Goal: Task Accomplishment & Management: Complete application form

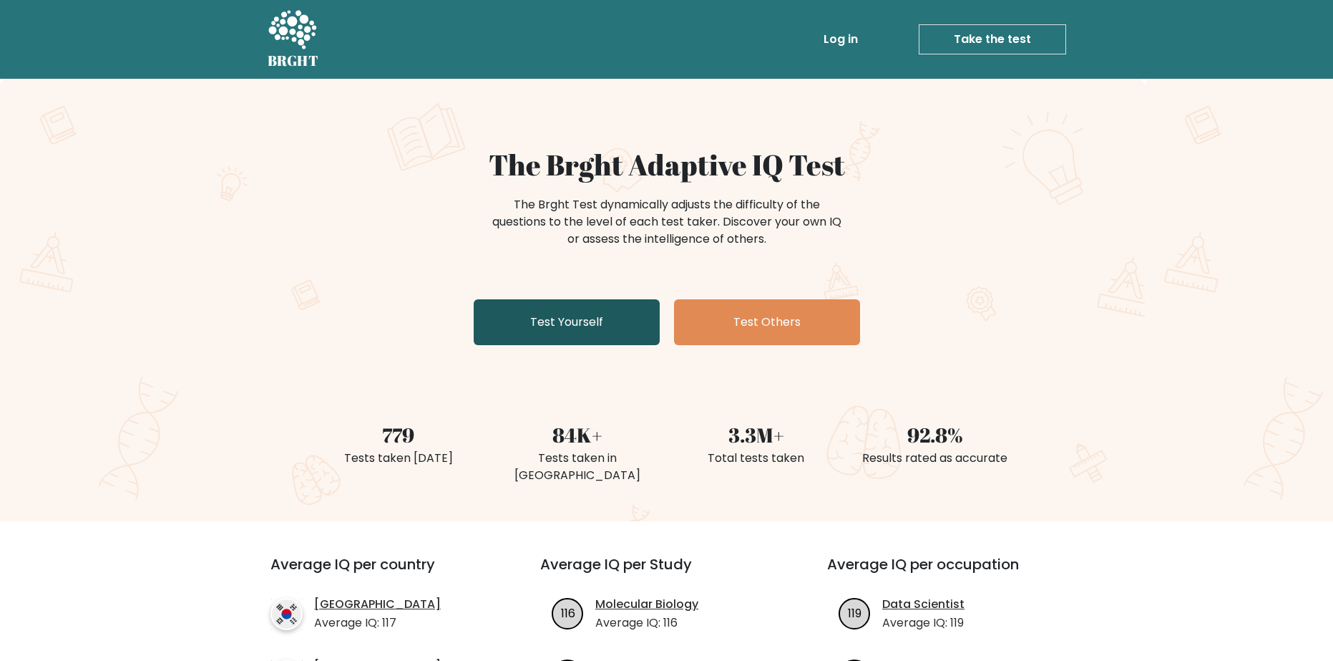
click at [588, 311] on link "Test Yourself" at bounding box center [567, 322] width 186 height 46
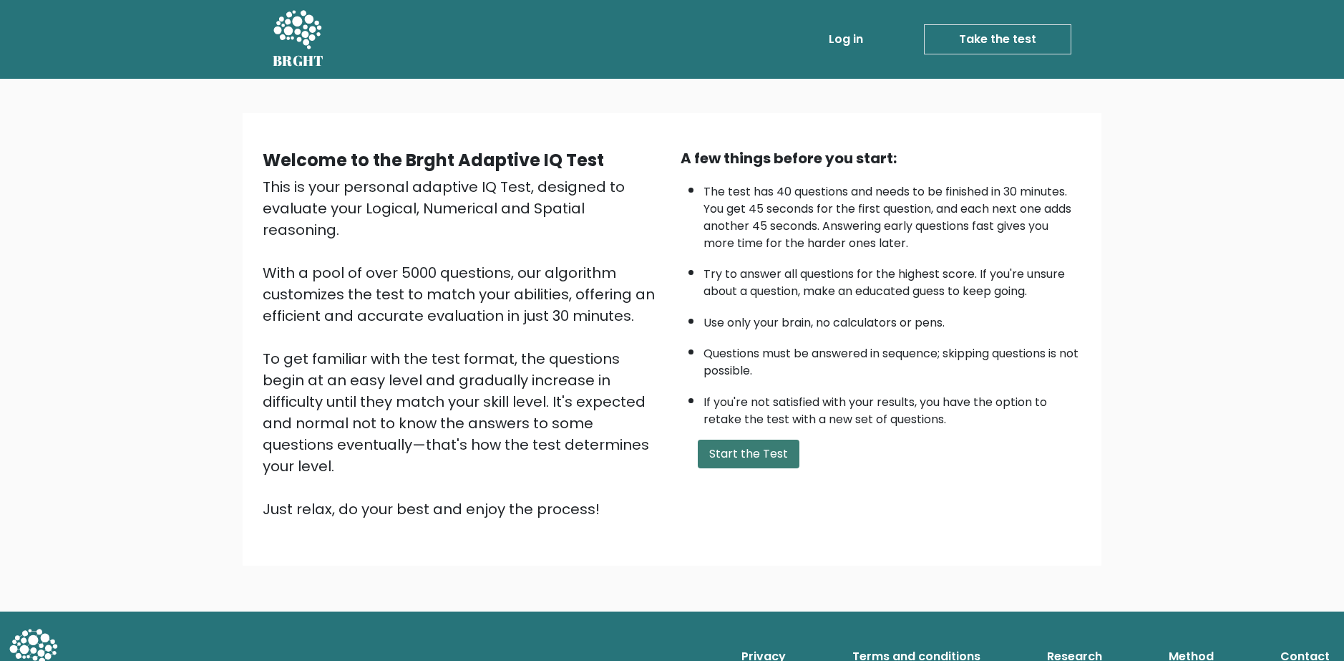
click at [758, 442] on button "Start the Test" at bounding box center [749, 453] width 102 height 29
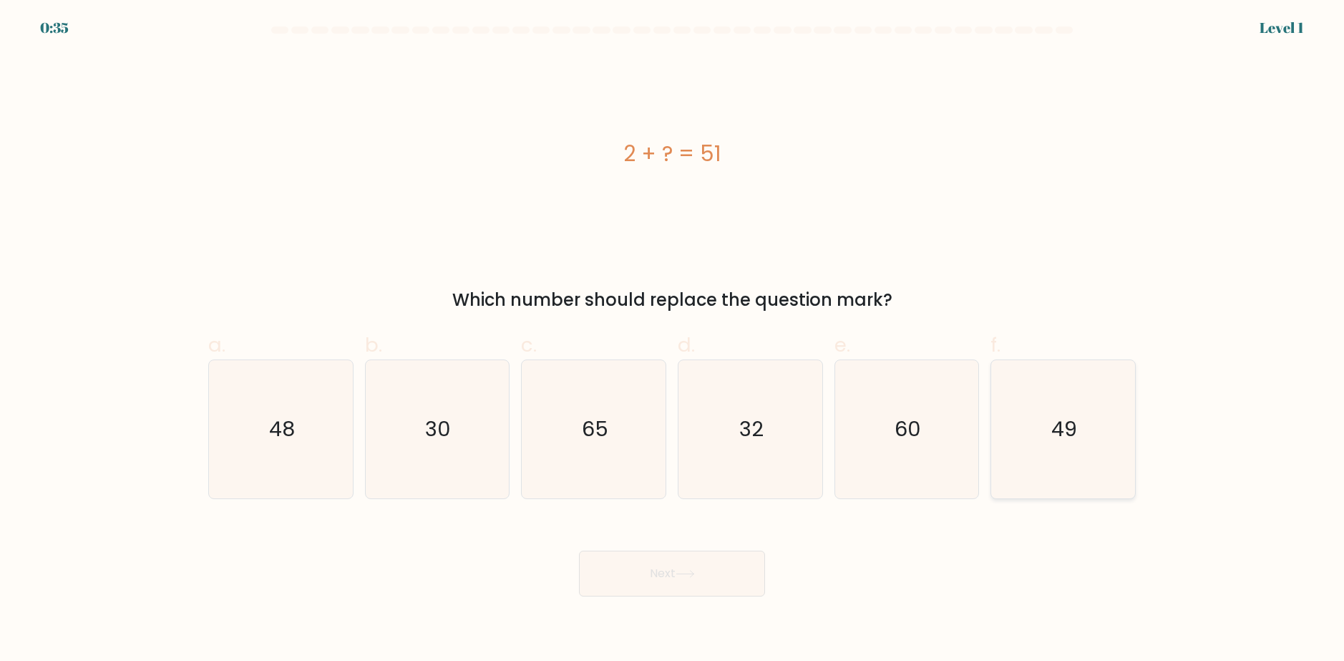
click at [1080, 401] on icon "49" at bounding box center [1063, 429] width 138 height 138
click at [673, 340] on input "f. 49" at bounding box center [672, 335] width 1 height 9
radio input "true"
click at [675, 576] on button "Next" at bounding box center [672, 573] width 186 height 46
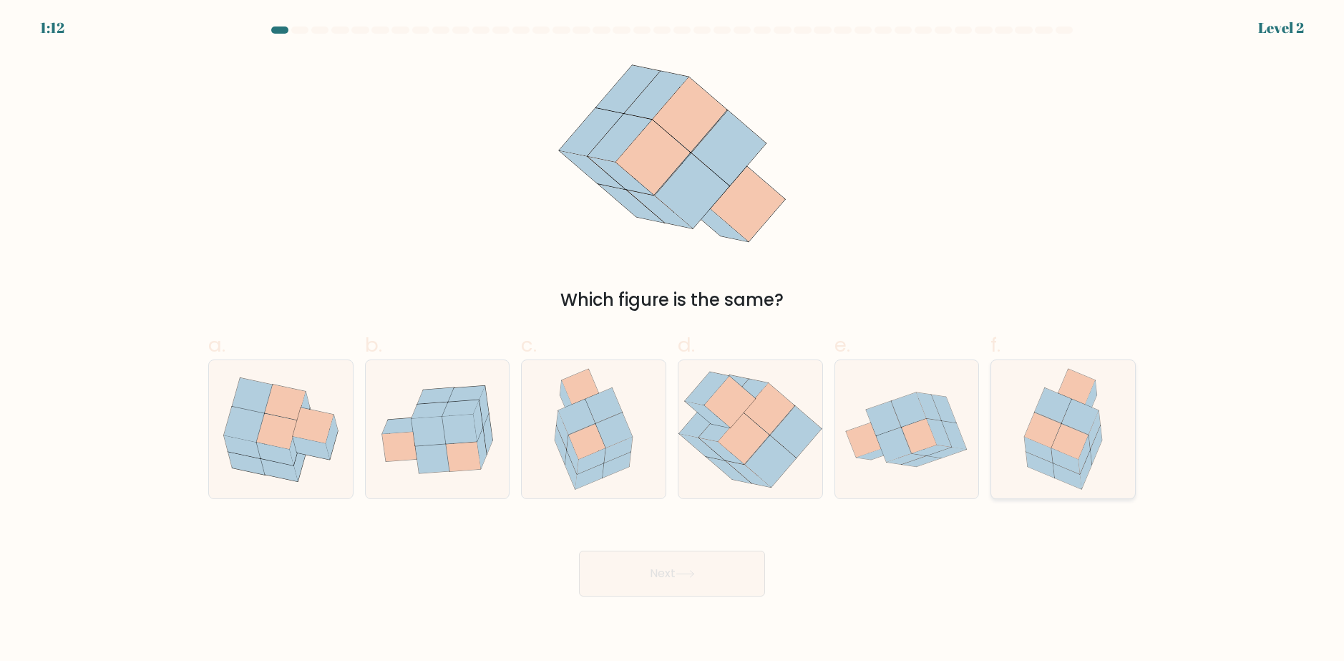
click at [1093, 418] on icon at bounding box center [1080, 416] width 36 height 35
click at [673, 340] on input "f." at bounding box center [672, 335] width 1 height 9
radio input "true"
click at [690, 585] on button "Next" at bounding box center [672, 573] width 186 height 46
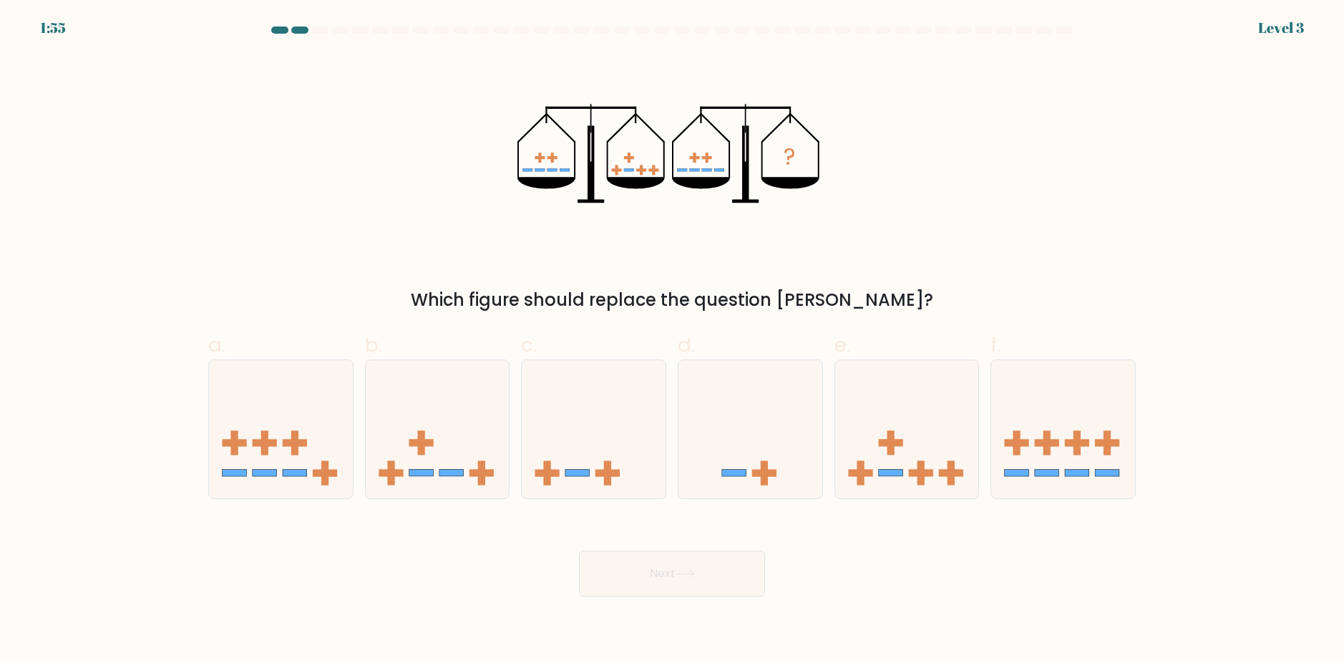
click at [890, 241] on div "? Which figure should replace the question mark?" at bounding box center [672, 183] width 945 height 258
click at [891, 419] on icon at bounding box center [907, 429] width 144 height 119
click at [673, 340] on input "e." at bounding box center [672, 335] width 1 height 9
radio input "true"
click at [686, 585] on button "Next" at bounding box center [672, 573] width 186 height 46
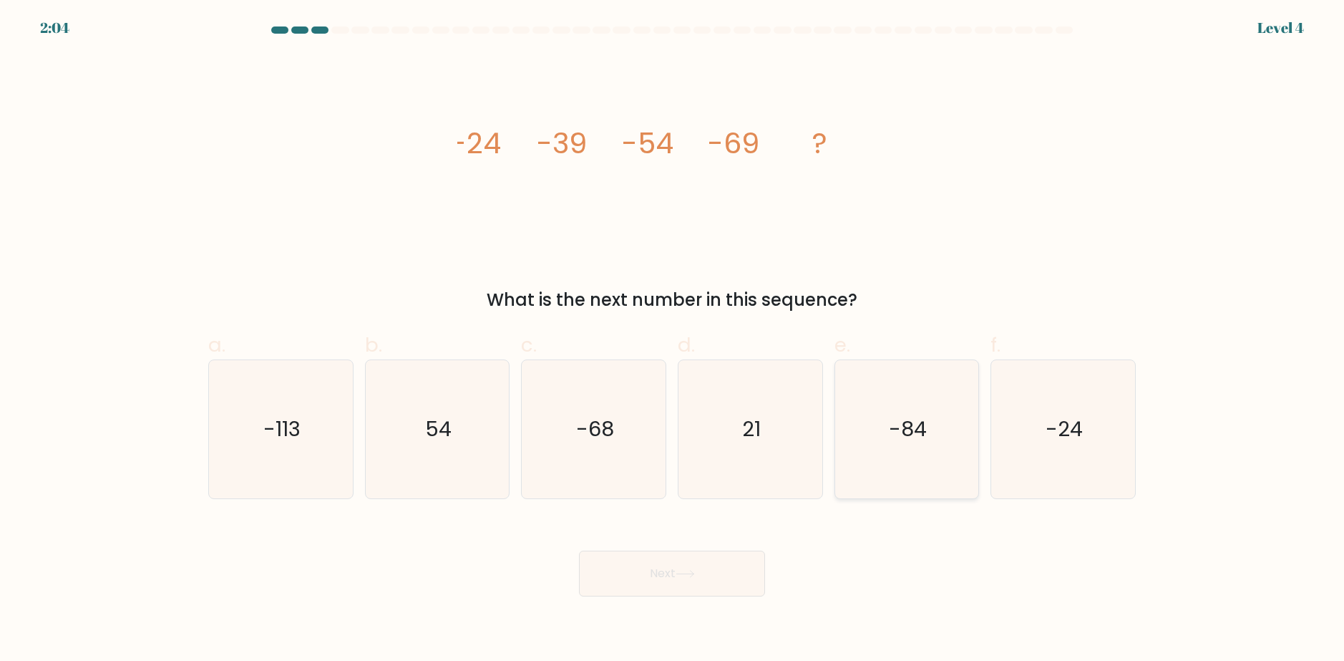
click at [908, 389] on icon "-84" at bounding box center [906, 429] width 138 height 138
click at [673, 340] on input "e. -84" at bounding box center [672, 335] width 1 height 9
radio input "true"
click at [650, 577] on button "Next" at bounding box center [672, 573] width 186 height 46
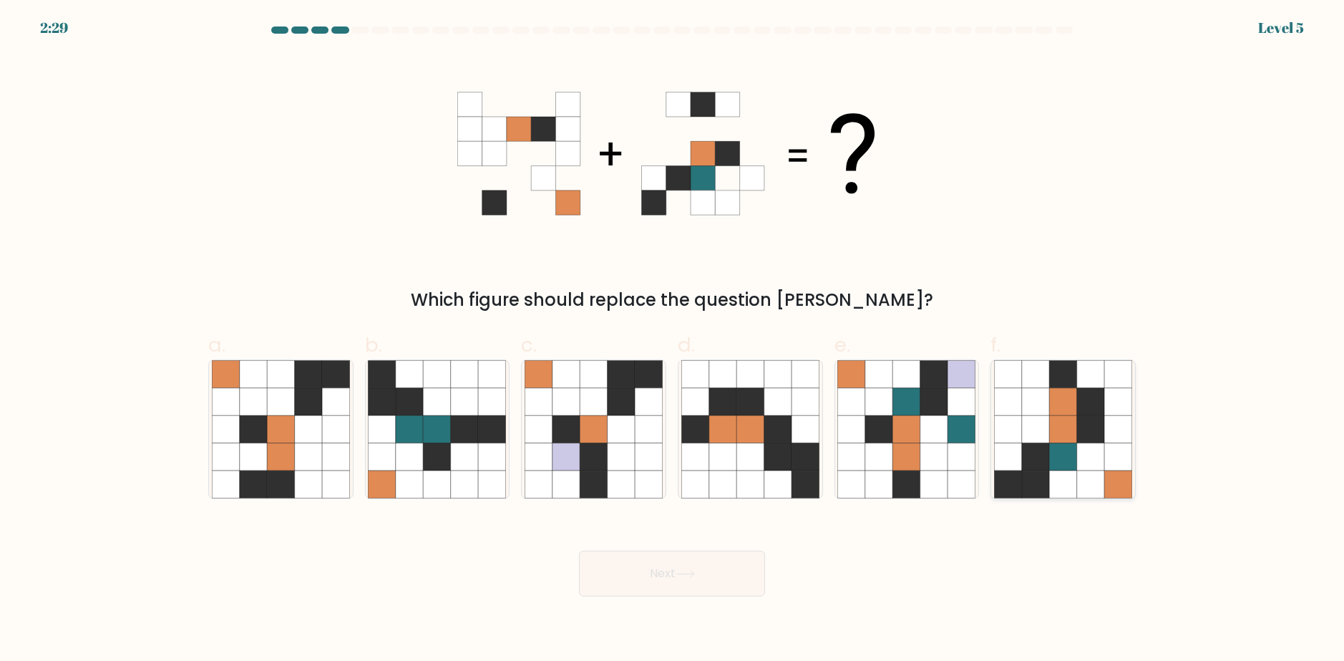
click at [1099, 423] on icon at bounding box center [1090, 428] width 27 height 27
click at [673, 340] on input "f." at bounding box center [672, 335] width 1 height 9
radio input "true"
click at [650, 573] on button "Next" at bounding box center [672, 573] width 186 height 46
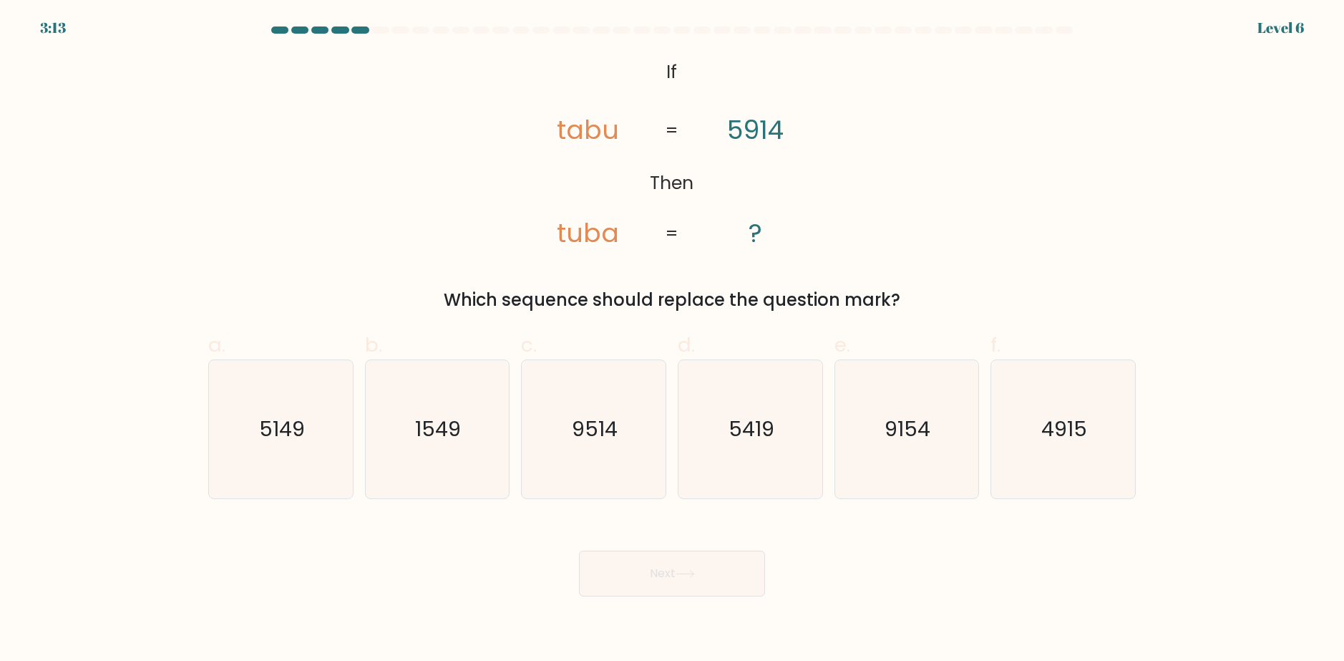
click at [918, 281] on div "@import url('https://fonts.googleapis.com/css?family=Abril+Fatface:400,100,100i…" at bounding box center [672, 183] width 945 height 258
click at [746, 420] on text "5419" at bounding box center [752, 429] width 46 height 29
click at [673, 340] on input "d. 5419" at bounding box center [672, 335] width 1 height 9
radio input "true"
click at [713, 554] on button "Next" at bounding box center [672, 573] width 186 height 46
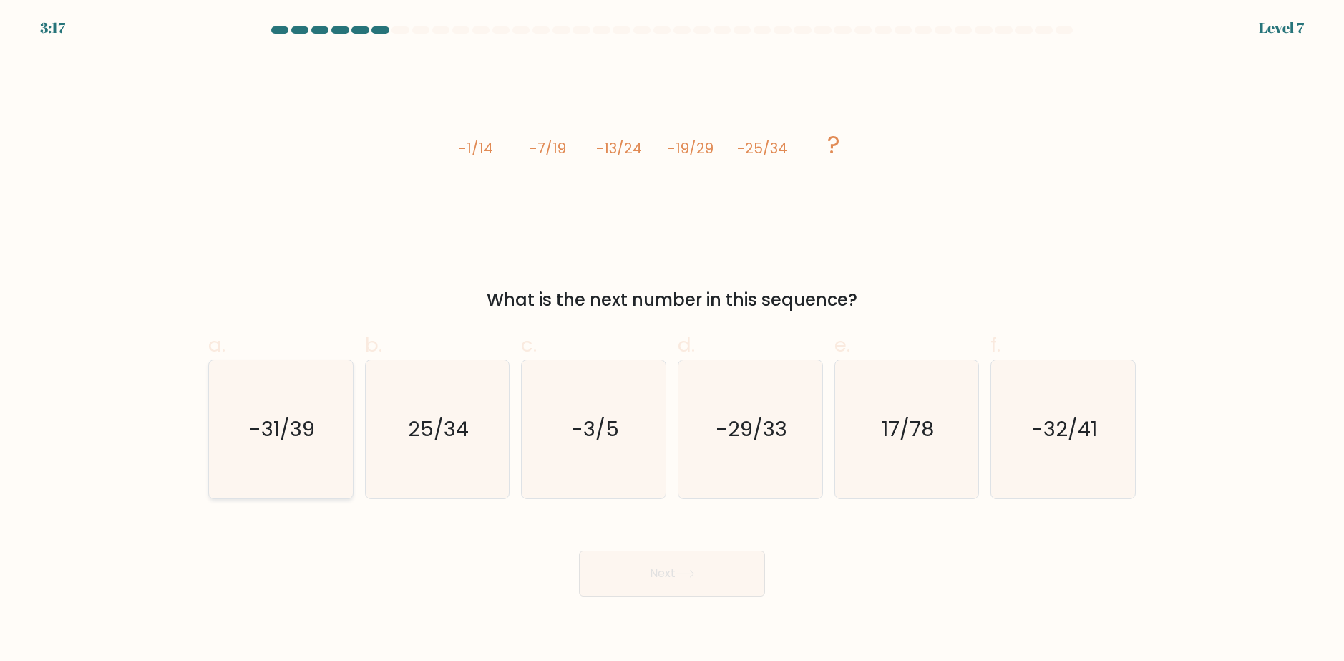
click at [286, 407] on icon "-31/39" at bounding box center [281, 429] width 138 height 138
click at [672, 340] on input "a. -31/39" at bounding box center [672, 335] width 1 height 9
radio input "true"
click at [666, 568] on button "Next" at bounding box center [672, 573] width 186 height 46
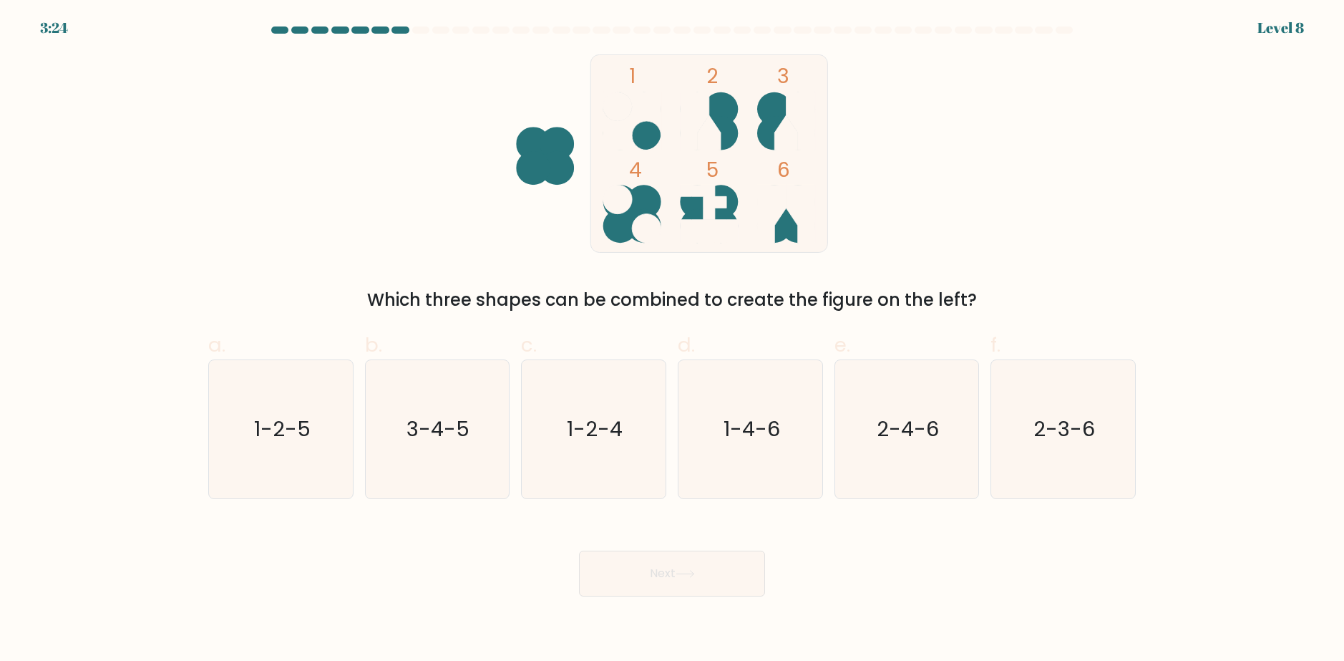
click at [1252, 255] on form at bounding box center [672, 311] width 1344 height 570
click at [1213, 354] on form at bounding box center [672, 311] width 1344 height 570
click at [621, 152] on rect at bounding box center [708, 153] width 237 height 198
click at [658, 137] on ellipse at bounding box center [644, 133] width 34 height 34
click at [1104, 426] on icon "2-3-6" at bounding box center [1063, 429] width 138 height 138
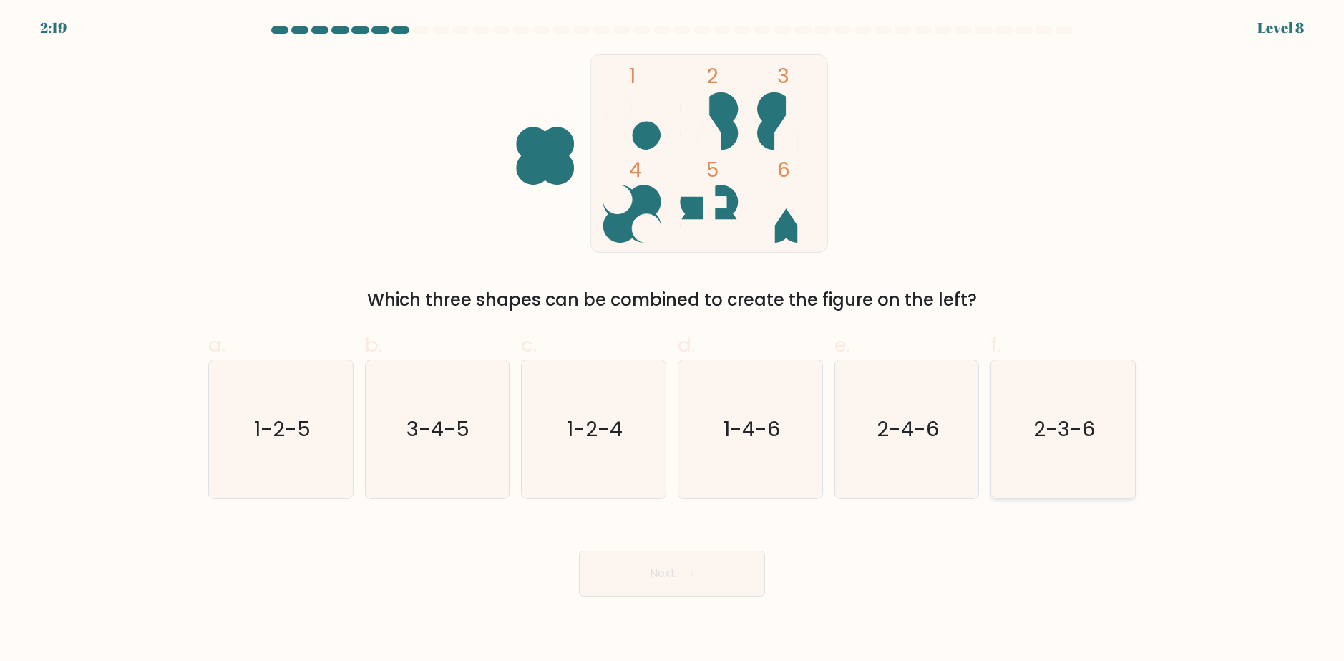
click at [673, 340] on input "f. 2-3-6" at bounding box center [672, 335] width 1 height 9
radio input "true"
click at [679, 568] on button "Next" at bounding box center [672, 573] width 186 height 46
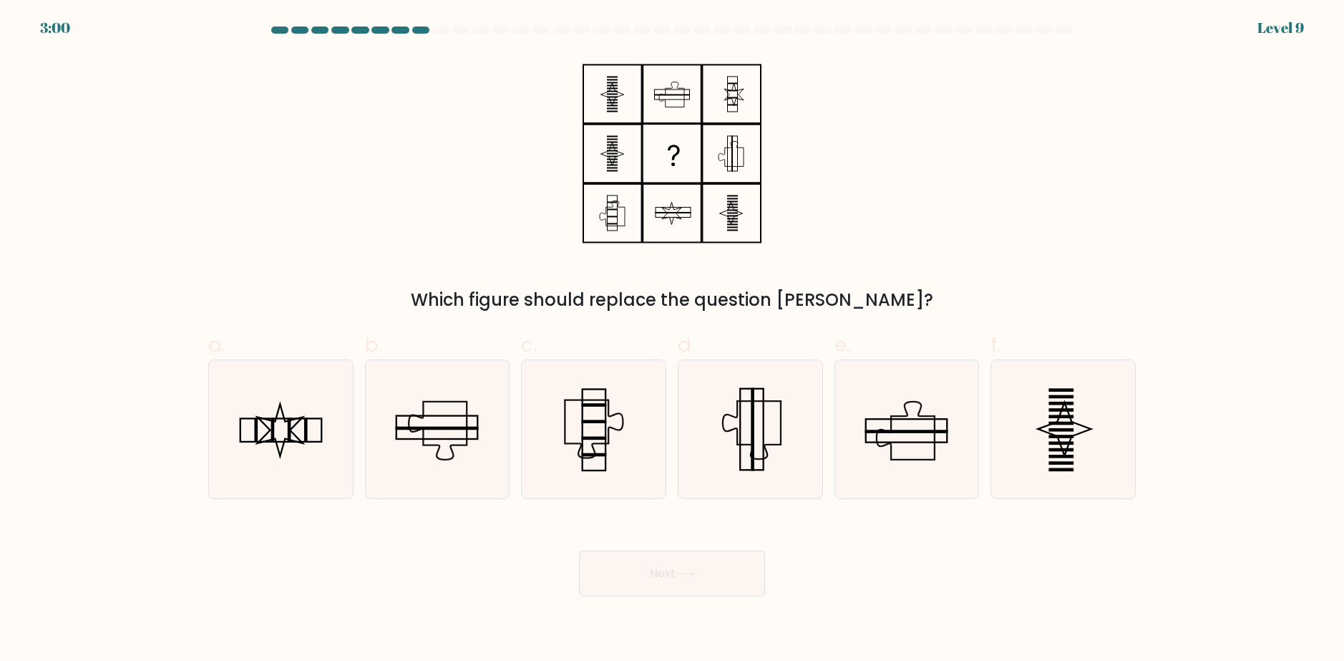
click at [822, 208] on div "Which figure should replace the question mark?" at bounding box center [672, 183] width 945 height 258
click at [952, 428] on icon at bounding box center [906, 429] width 138 height 138
click at [673, 340] on input "e." at bounding box center [672, 335] width 1 height 9
radio input "true"
click at [703, 568] on button "Next" at bounding box center [672, 573] width 186 height 46
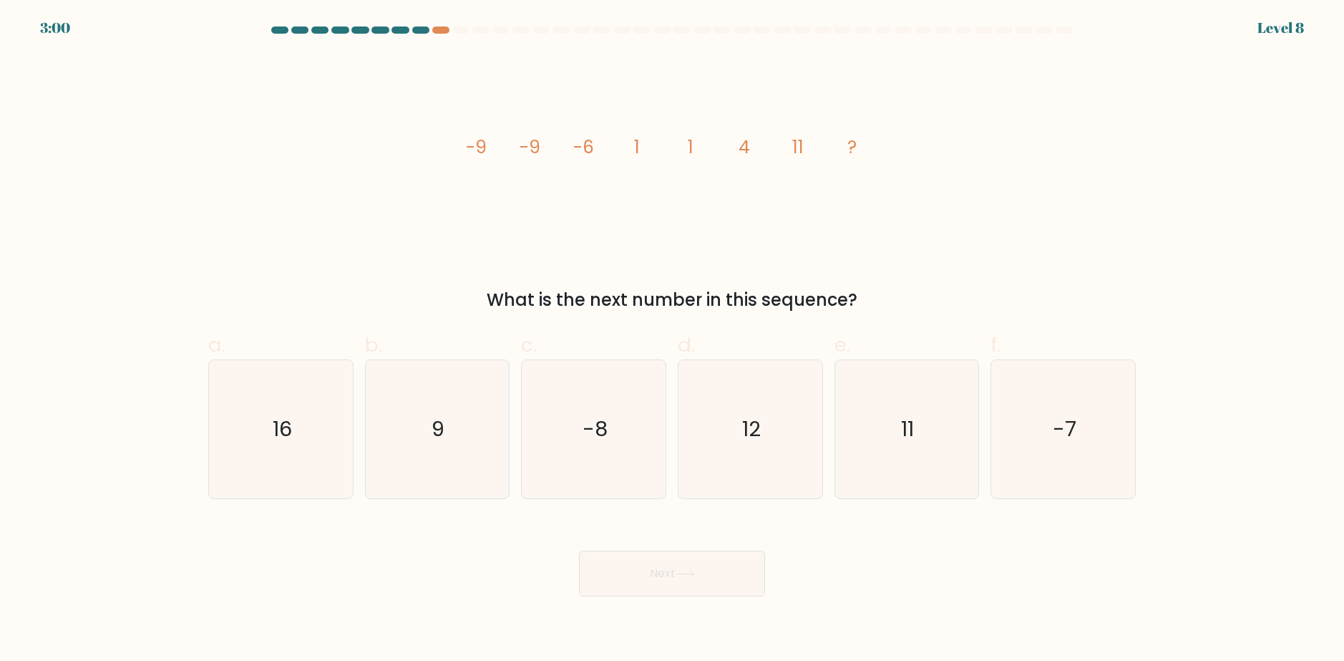
click at [751, 200] on icon "image/svg+xml -9 -9 -6 1 1 4 11 ?" at bounding box center [671, 153] width 429 height 198
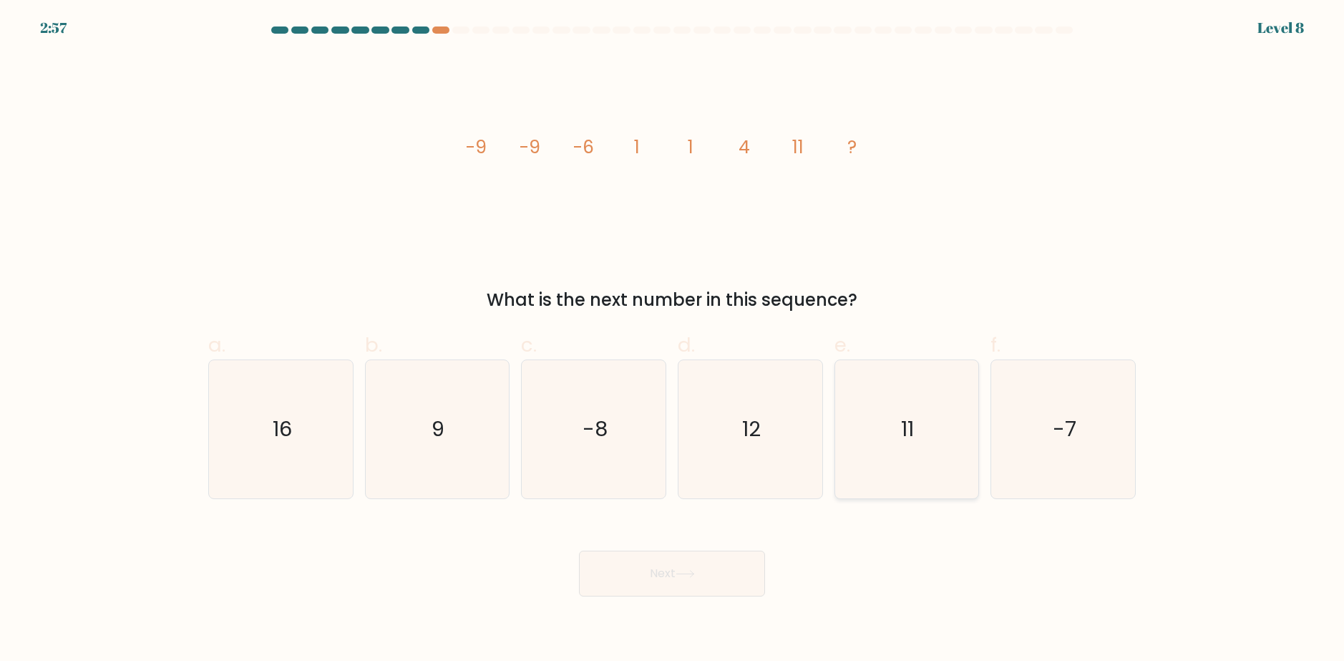
click at [885, 414] on icon "11" at bounding box center [906, 429] width 138 height 138
click at [673, 340] on input "e. 11" at bounding box center [672, 335] width 1 height 9
radio input "true"
click at [731, 577] on button "Next" at bounding box center [672, 573] width 186 height 46
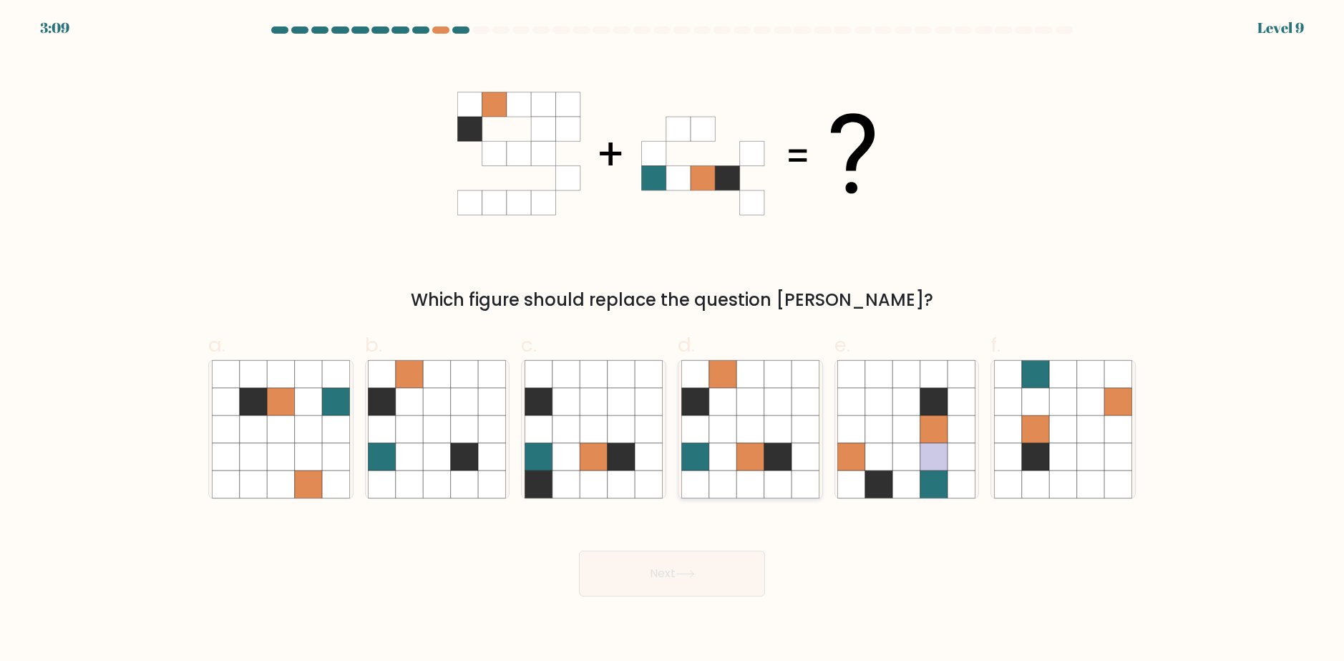
click at [751, 440] on icon at bounding box center [749, 428] width 27 height 27
click at [673, 340] on input "d." at bounding box center [672, 335] width 1 height 9
radio input "true"
click at [713, 580] on button "Next" at bounding box center [672, 573] width 186 height 46
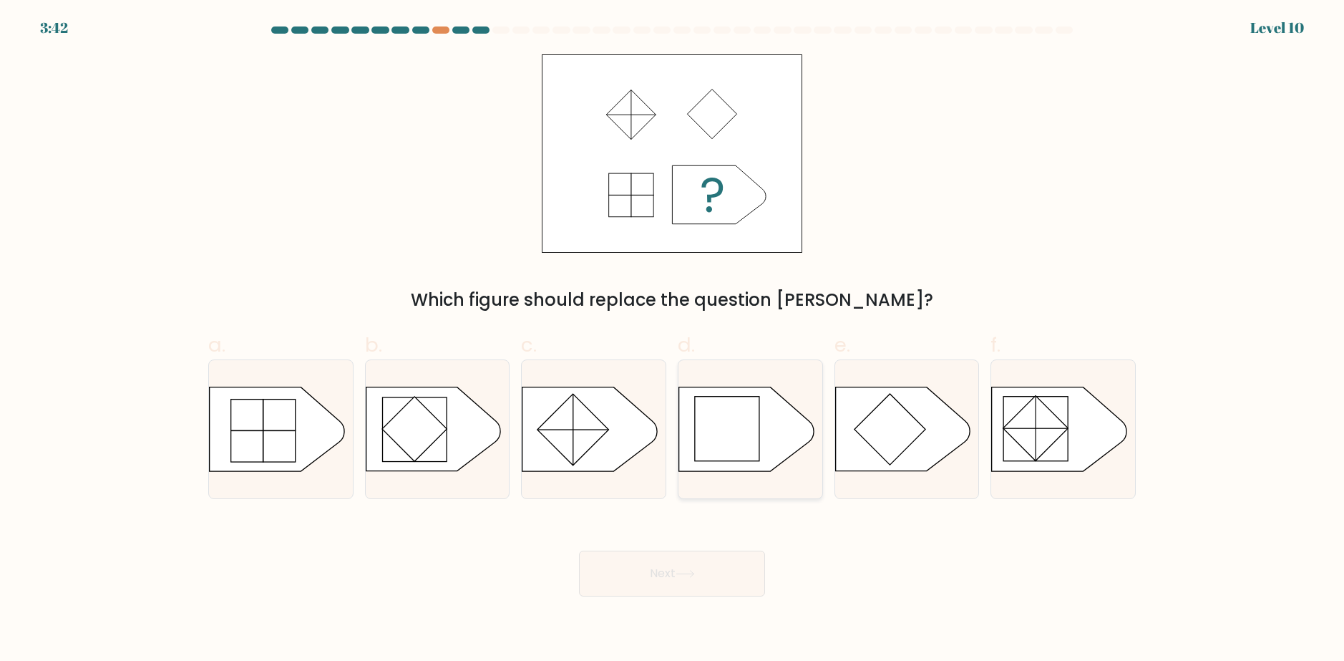
click at [729, 422] on rect at bounding box center [727, 428] width 64 height 64
click at [673, 340] on input "d." at bounding box center [672, 335] width 1 height 9
radio input "true"
click at [690, 580] on button "Next" at bounding box center [672, 573] width 186 height 46
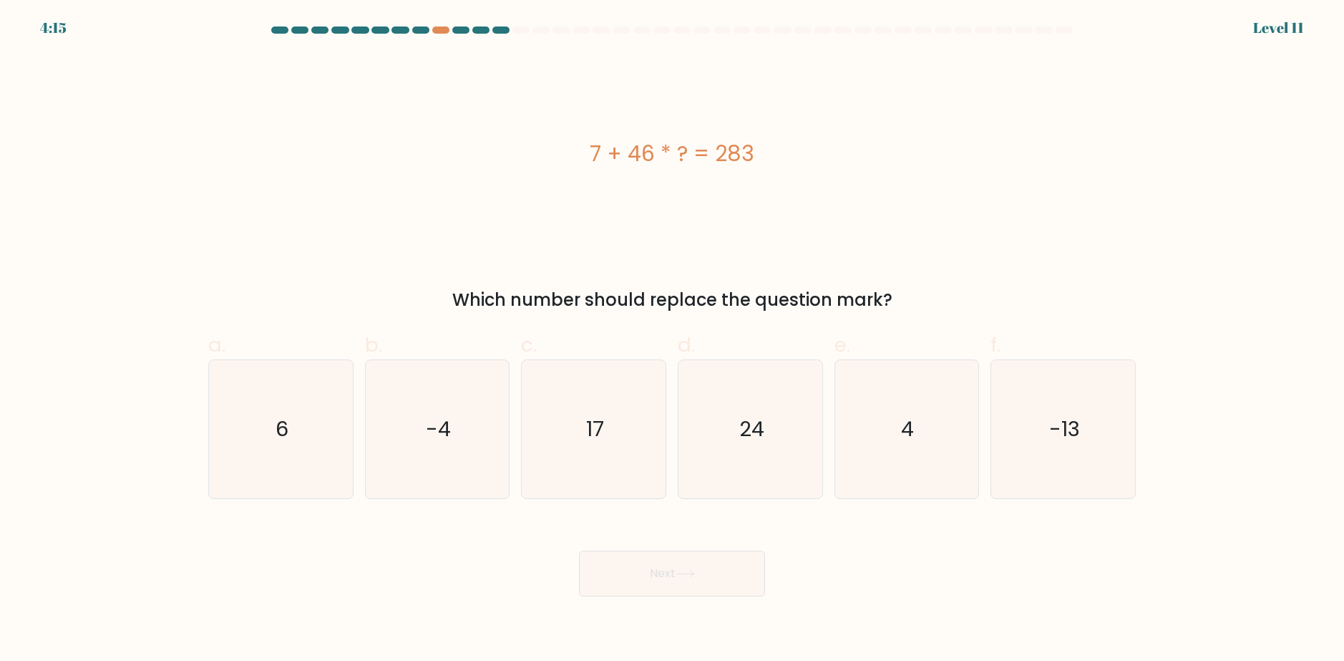
click at [828, 208] on div "7 + 46 * ? = 283" at bounding box center [671, 153] width 927 height 198
click at [838, 212] on div "7 + 46 * ? = 283" at bounding box center [671, 153] width 927 height 198
click at [485, 177] on div "7 + 46 * ? = 283" at bounding box center [671, 153] width 927 height 198
drag, startPoint x: 675, startPoint y: 157, endPoint x: 553, endPoint y: 102, distance: 133.6
click at [633, 144] on div "7 + 46 * ? = 283" at bounding box center [671, 153] width 927 height 32
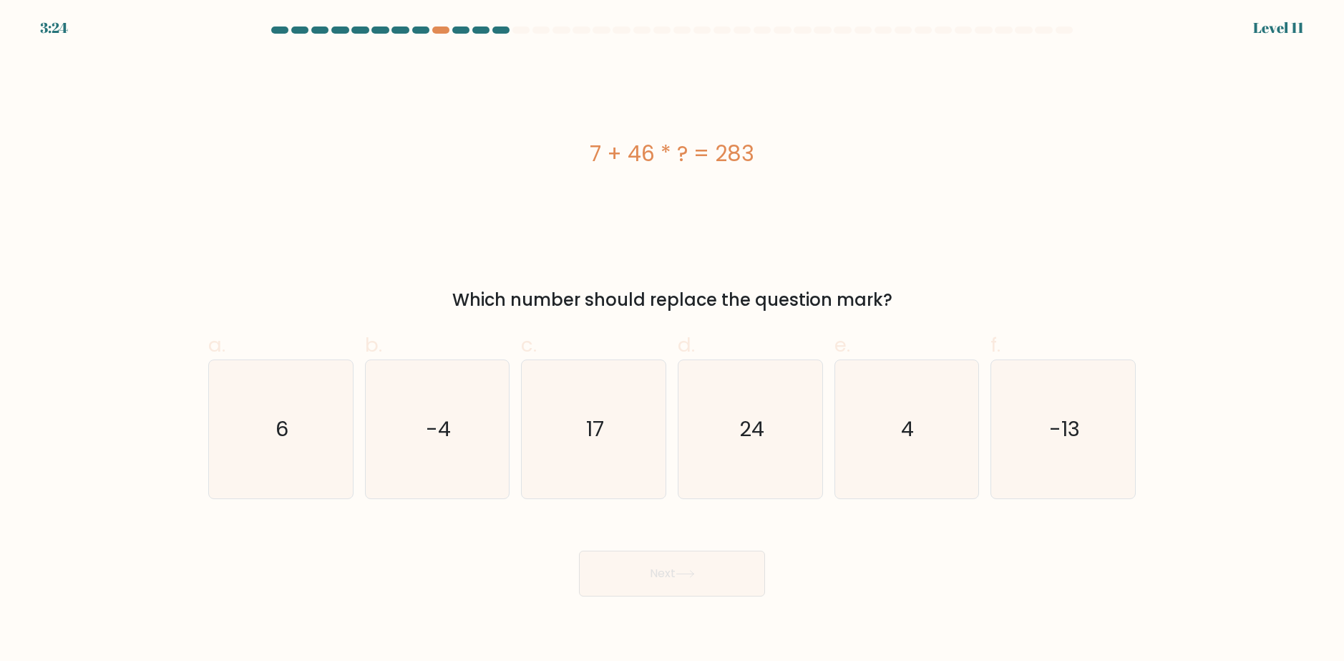
click at [439, 26] on div "3:24 Level 11" at bounding box center [672, 19] width 1344 height 39
click at [436, 30] on div at bounding box center [440, 29] width 17 height 7
click at [942, 255] on div "7 + 46 * ? = 283 Which number should replace the question mark?" at bounding box center [672, 183] width 945 height 258
click at [665, 134] on div "7 + 46 * ? = 283" at bounding box center [671, 153] width 927 height 198
click at [283, 418] on text "6" at bounding box center [282, 429] width 13 height 29
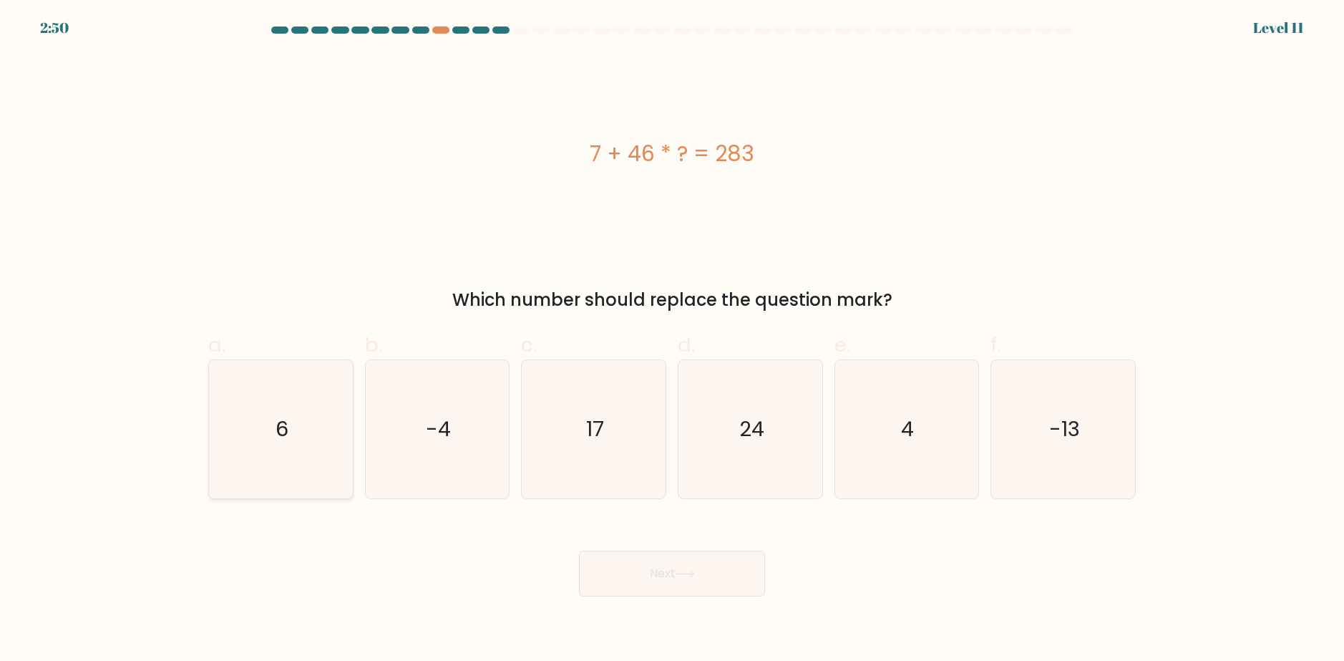
click at [672, 340] on input "a. 6" at bounding box center [672, 335] width 1 height 9
radio input "true"
click at [713, 580] on button "Next" at bounding box center [672, 573] width 186 height 46
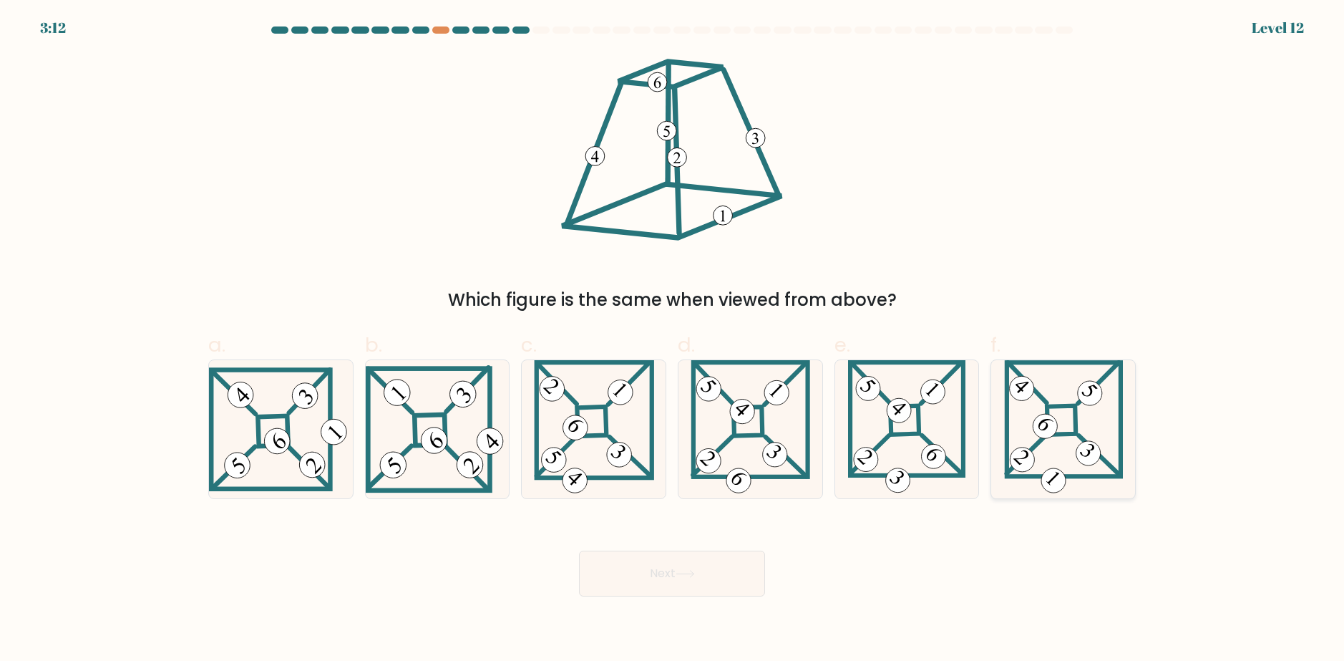
click at [1091, 415] on icon at bounding box center [1063, 429] width 119 height 138
click at [673, 340] on input "f." at bounding box center [672, 335] width 1 height 9
radio input "true"
click at [703, 583] on button "Next" at bounding box center [672, 573] width 186 height 46
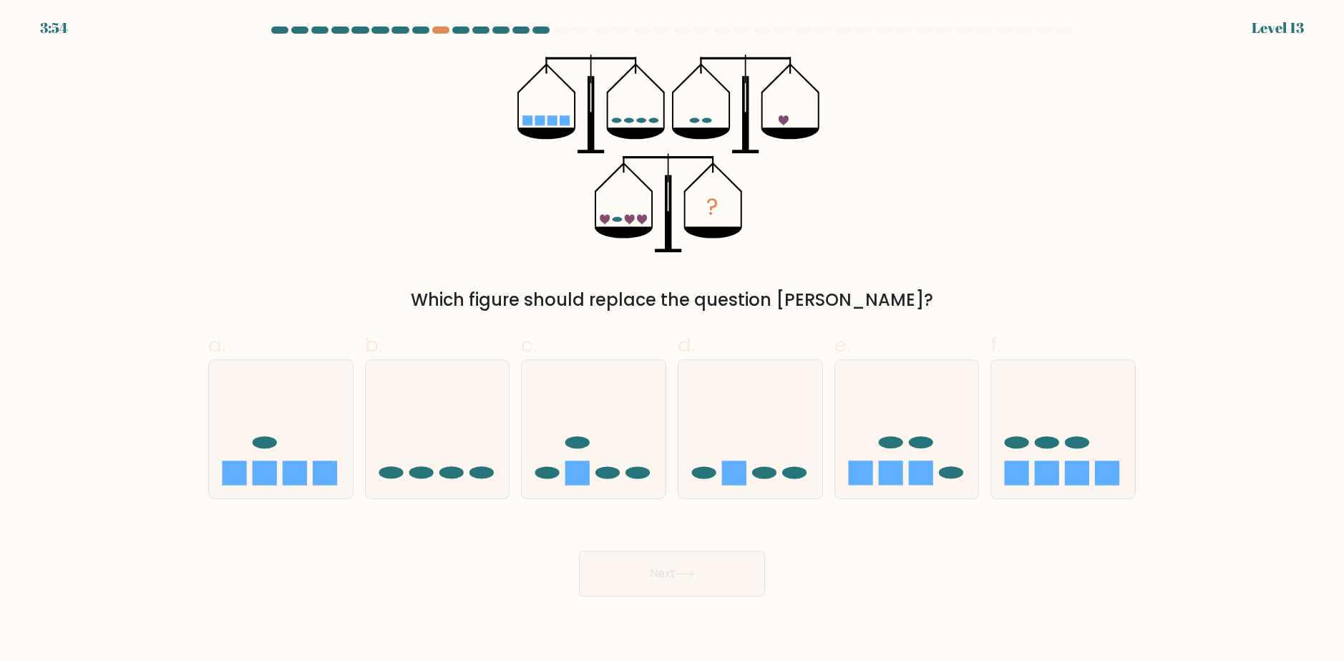
click at [814, 267] on div "? Which figure should replace the question mark?" at bounding box center [672, 183] width 945 height 258
click at [819, 258] on div "? Which figure should replace the question mark?" at bounding box center [672, 183] width 945 height 258
click at [296, 444] on icon at bounding box center [281, 429] width 144 height 119
click at [672, 340] on input "a." at bounding box center [672, 335] width 1 height 9
radio input "true"
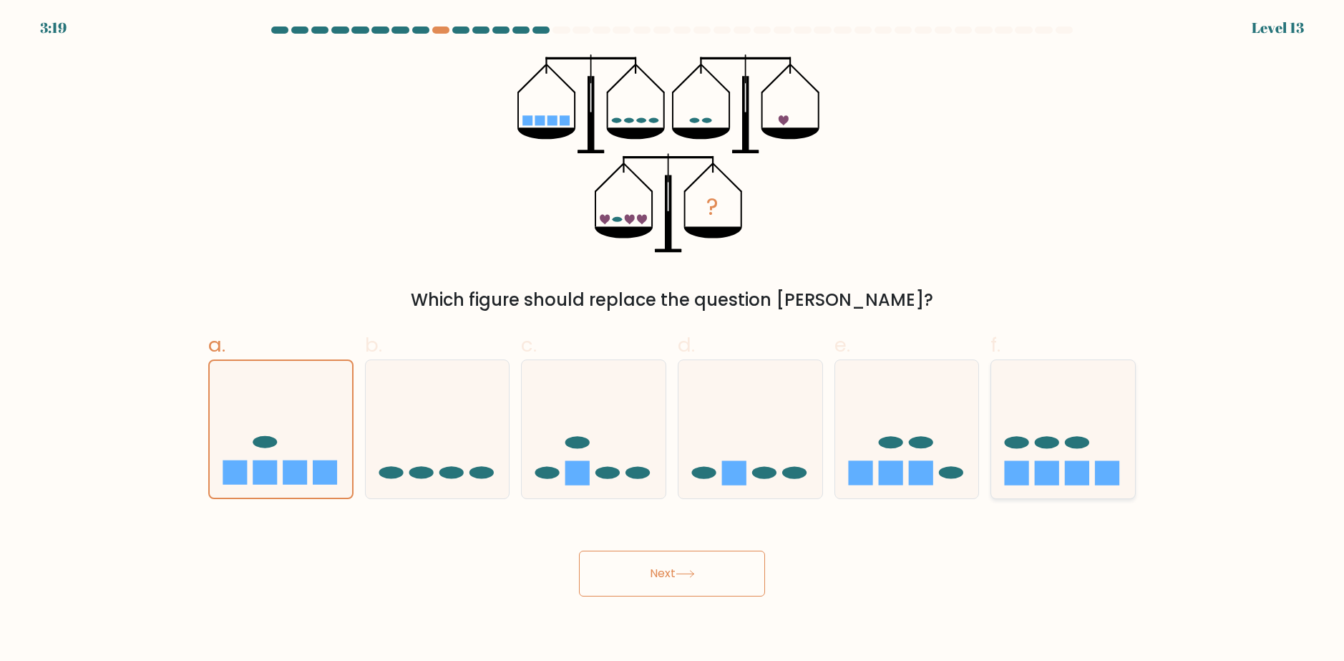
click at [1084, 429] on icon at bounding box center [1063, 429] width 144 height 119
click at [673, 340] on input "f." at bounding box center [672, 335] width 1 height 9
radio input "true"
click at [679, 568] on button "Next" at bounding box center [672, 573] width 186 height 46
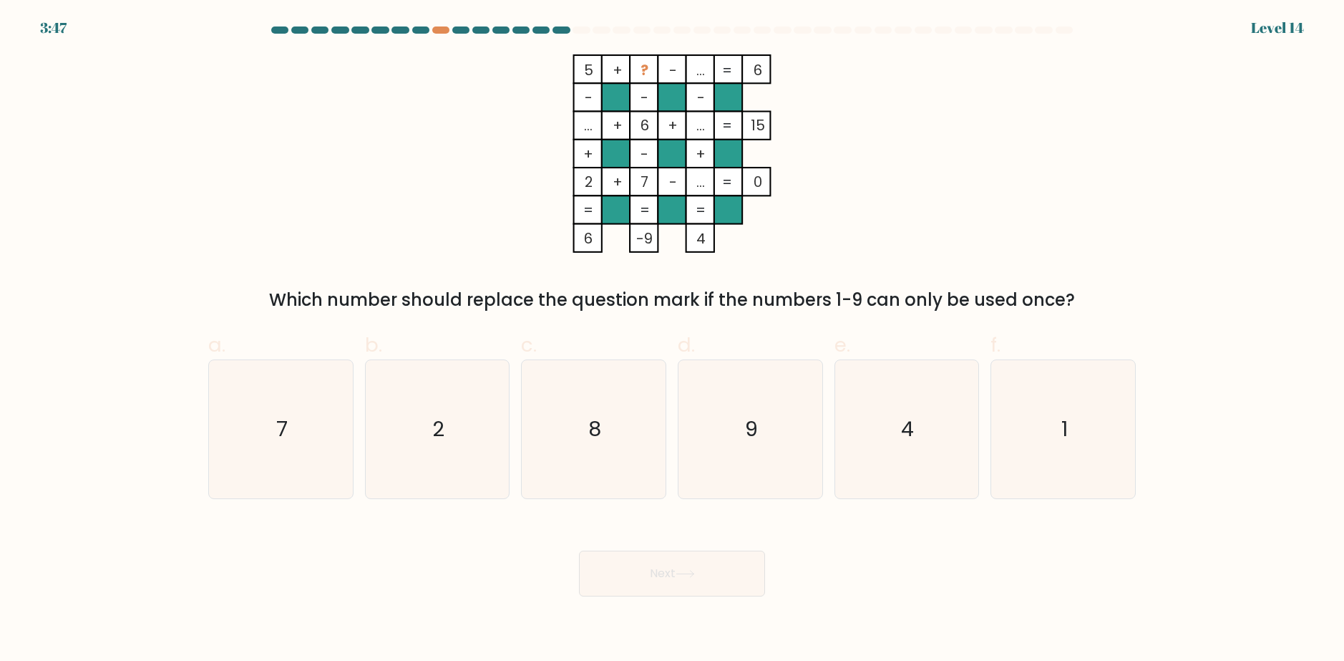
click at [1212, 332] on form at bounding box center [672, 311] width 1344 height 570
click at [717, 109] on rect at bounding box center [728, 97] width 28 height 28
click at [820, 203] on icon "5 + ? - ... 6 - - - ... + 6 + ... 15 + - + 2 + 7 - ... = 0 = = = = 6 -9 4 =" at bounding box center [671, 153] width 429 height 198
click at [457, 177] on icon "5 + ? - ... 6 - - - ... + 6 + ... 15 + - + 2 + 7 - ... = 0 = = = = 6 -9 4 =" at bounding box center [671, 153] width 429 height 198
click at [767, 384] on icon "9" at bounding box center [750, 429] width 138 height 138
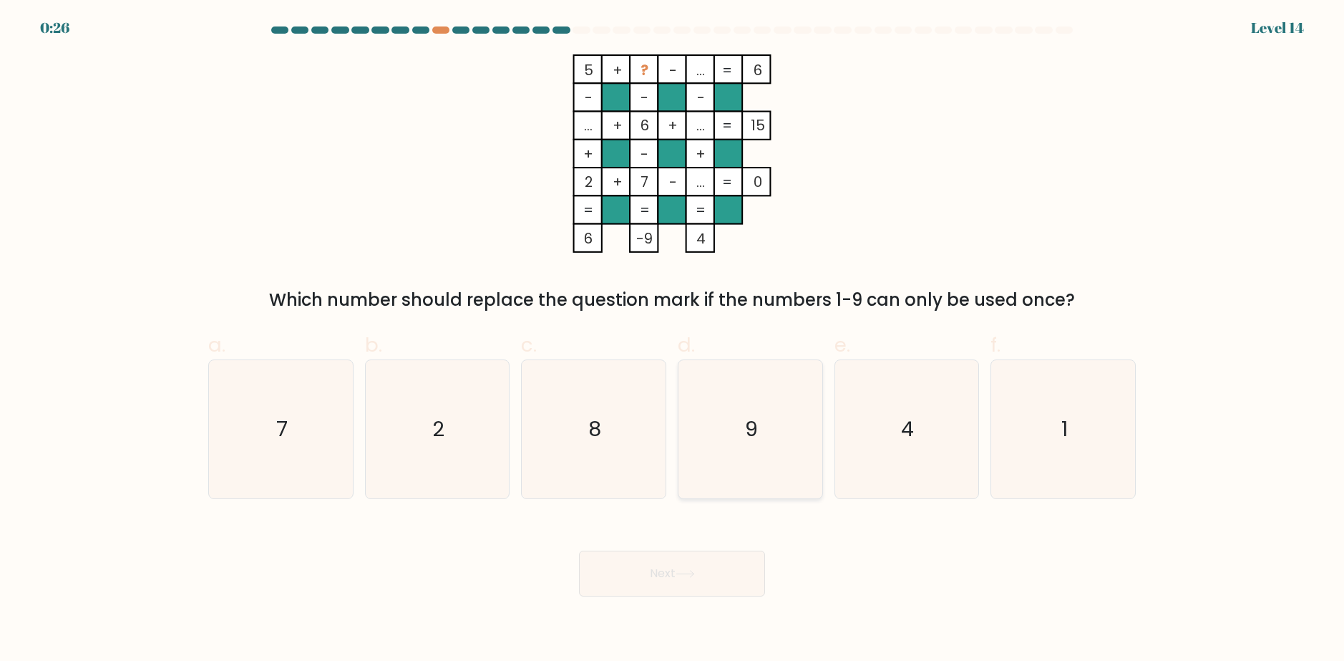
click at [673, 340] on input "d. 9" at bounding box center [672, 335] width 1 height 9
radio input "true"
click at [716, 568] on button "Next" at bounding box center [672, 573] width 186 height 46
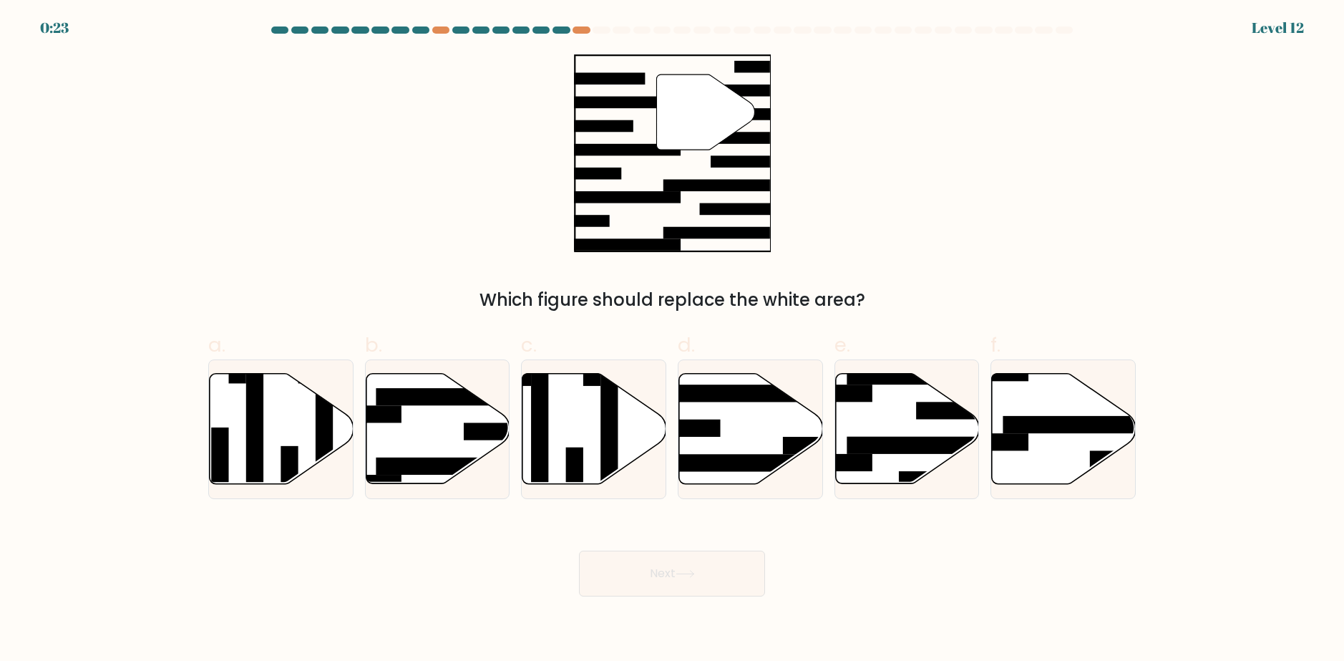
click at [817, 228] on div "" Which figure should replace the white area?" at bounding box center [672, 183] width 945 height 258
click at [1033, 263] on div "" Which figure should replace the white area?" at bounding box center [672, 183] width 945 height 258
click at [437, 435] on icon at bounding box center [438, 429] width 144 height 110
click at [672, 340] on input "b." at bounding box center [672, 335] width 1 height 9
radio input "true"
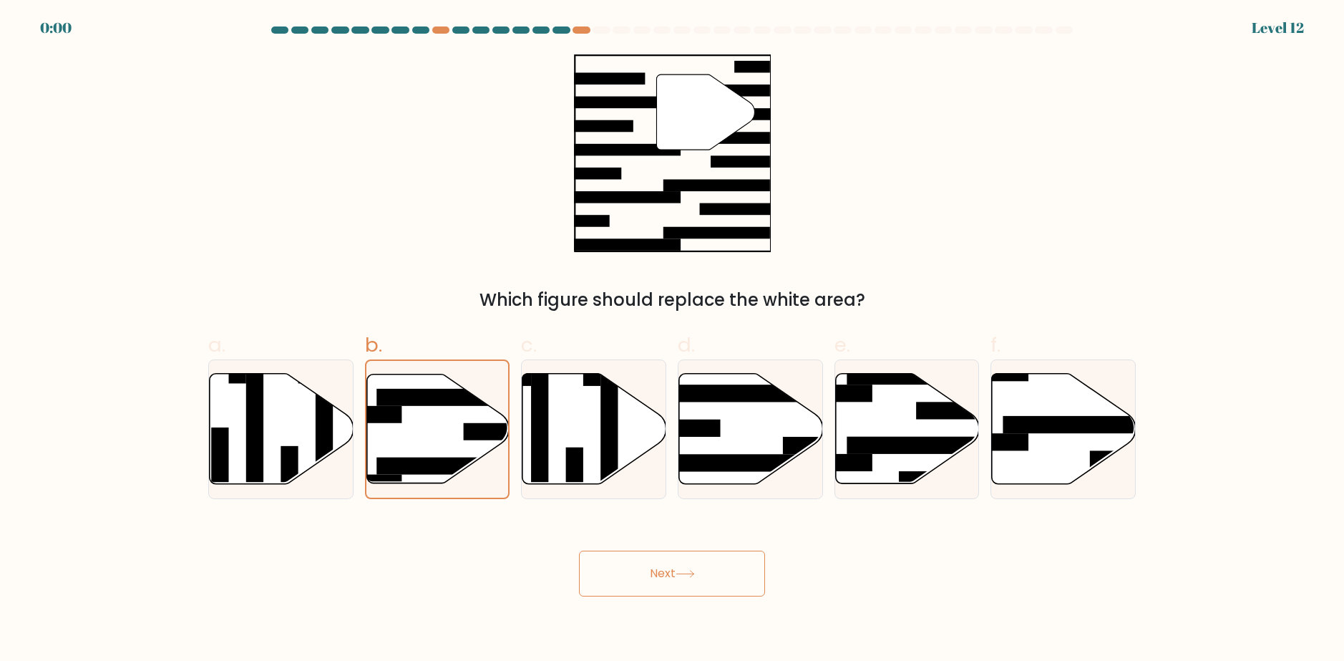
click at [682, 581] on button "Next" at bounding box center [672, 573] width 186 height 46
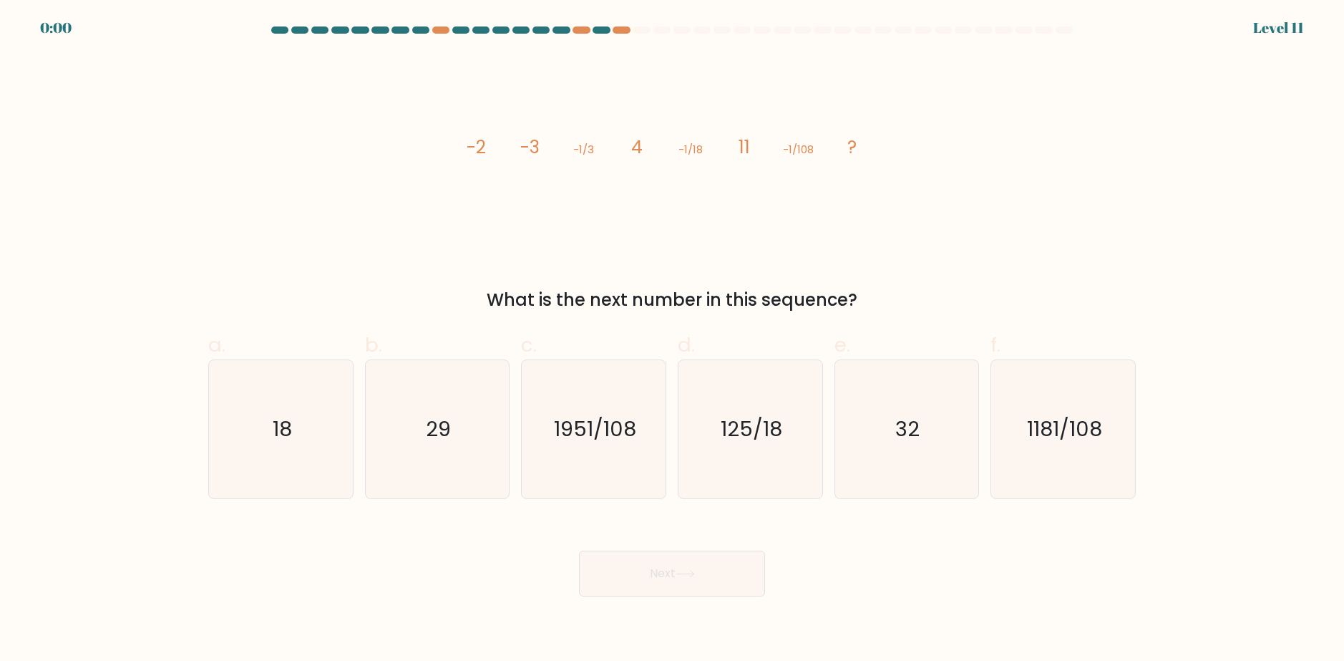
drag, startPoint x: 0, startPoint y: 0, endPoint x: 940, endPoint y: 233, distance: 968.0
click at [940, 233] on div "image/svg+xml -2 -3 -1/3 4 -1/18 11 -1/108 ? What is the next number in this se…" at bounding box center [672, 183] width 945 height 258
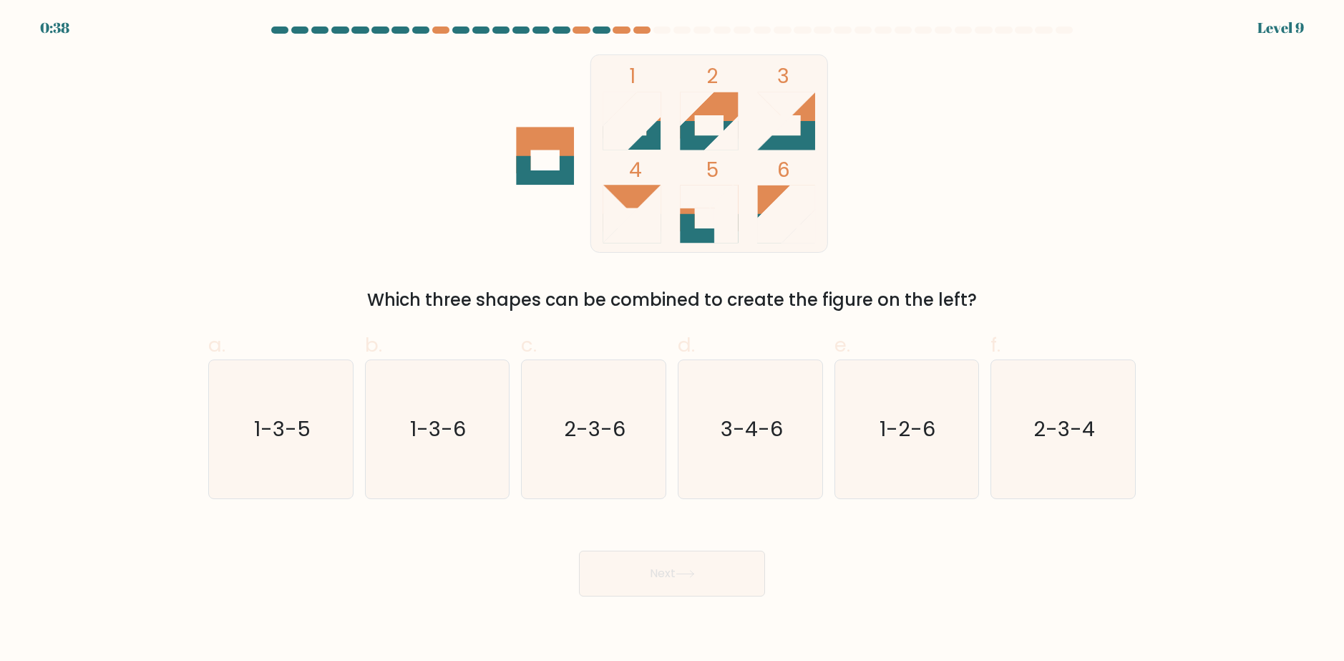
click at [349, 237] on div "1 2 3 4 5 6 Which three shapes can be combined to create the figure on the left?" at bounding box center [672, 183] width 945 height 258
click at [462, 192] on div "1 2 3 4 5 6 Which three shapes can be combined to create the figure on the left?" at bounding box center [672, 183] width 945 height 258
click at [585, 433] on text "2-3-6" at bounding box center [596, 429] width 62 height 29
click at [672, 340] on input "c. 2-3-6" at bounding box center [672, 335] width 1 height 9
radio input "true"
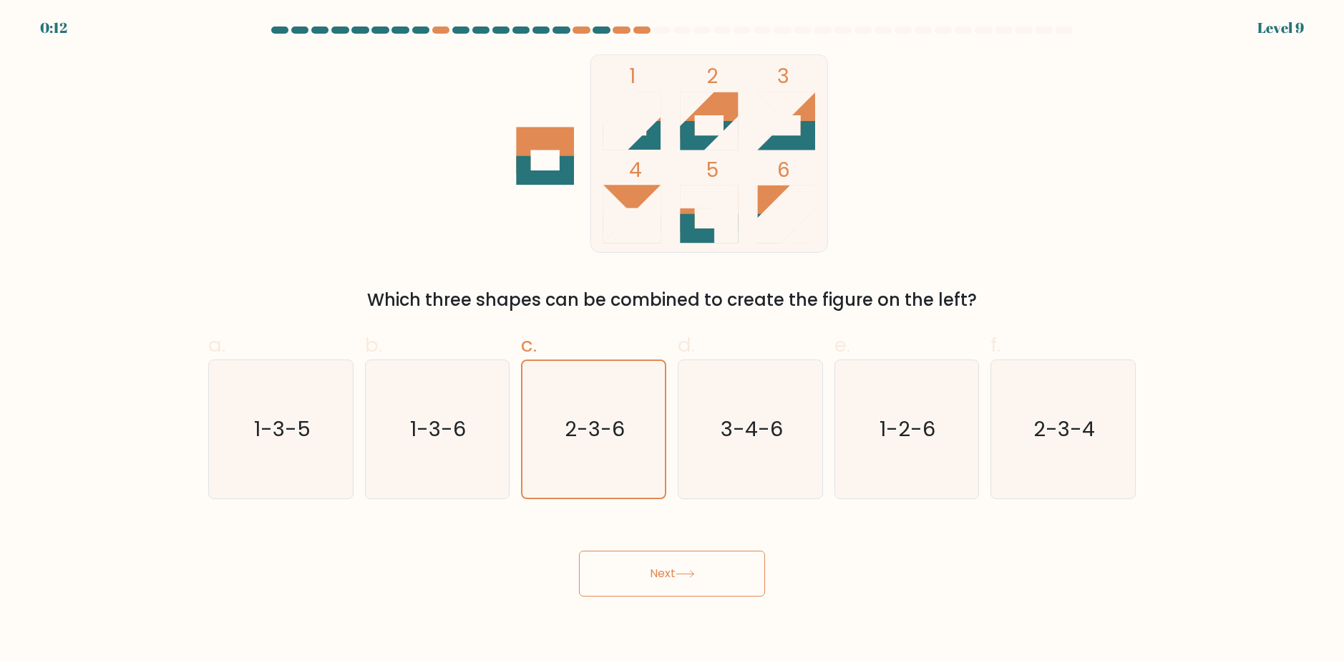
click at [673, 590] on button "Next" at bounding box center [672, 573] width 186 height 46
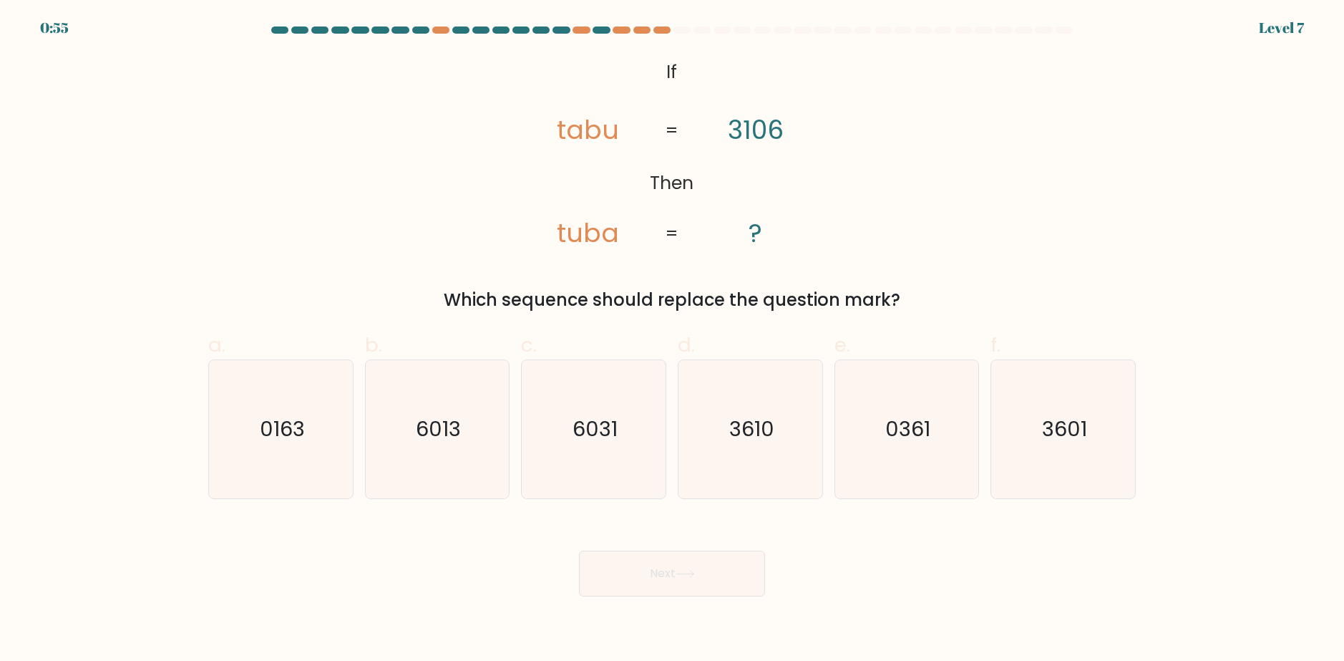
click at [859, 184] on div "@import url('[URL][DOMAIN_NAME]); If Then [PERSON_NAME] tuba 3106 ? = = Which s…" at bounding box center [672, 183] width 945 height 258
click at [1071, 452] on icon "3601" at bounding box center [1063, 429] width 138 height 138
click at [673, 340] on input "f. 3601" at bounding box center [672, 335] width 1 height 9
radio input "true"
click at [716, 572] on button "Next" at bounding box center [672, 573] width 186 height 46
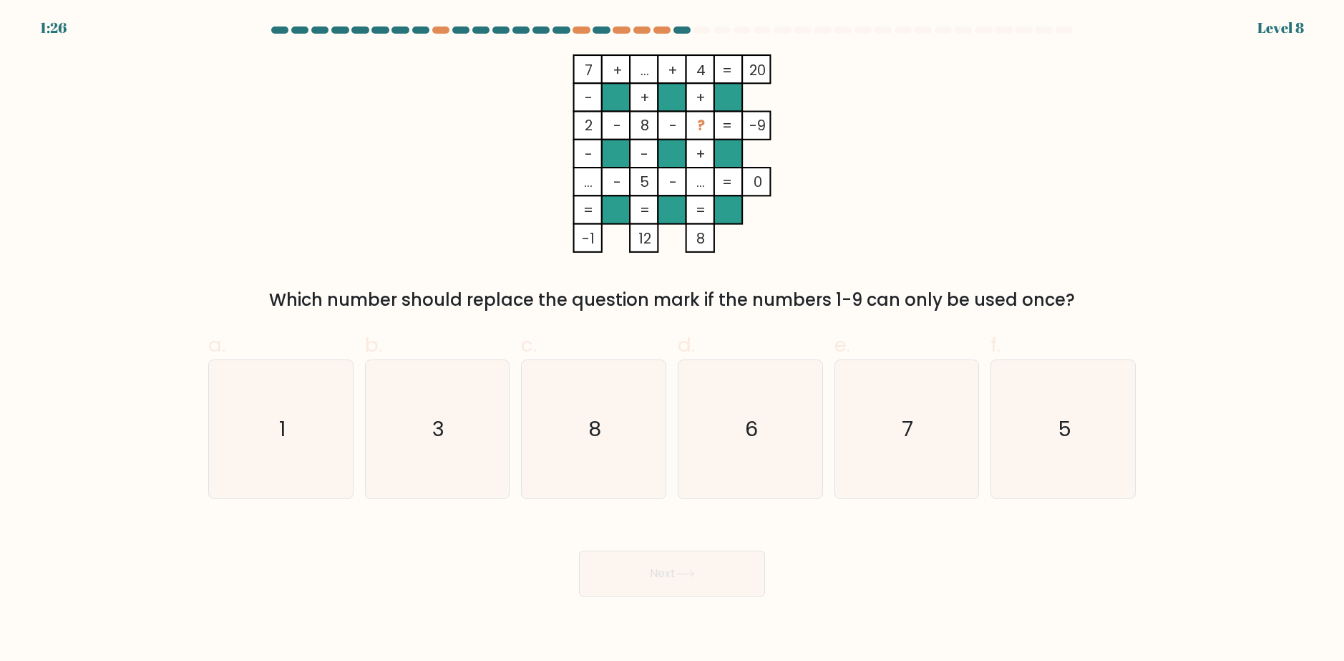
click at [1000, 135] on div "7 + ... + 4 20 - + + 2 - 8 - ? -9 - - + ... - 5 - ... = 0 = = = = -1 12 8 = Whi…" at bounding box center [672, 183] width 945 height 258
click at [915, 423] on icon "7" at bounding box center [906, 429] width 138 height 138
click at [673, 340] on input "e. 7" at bounding box center [672, 335] width 1 height 9
radio input "true"
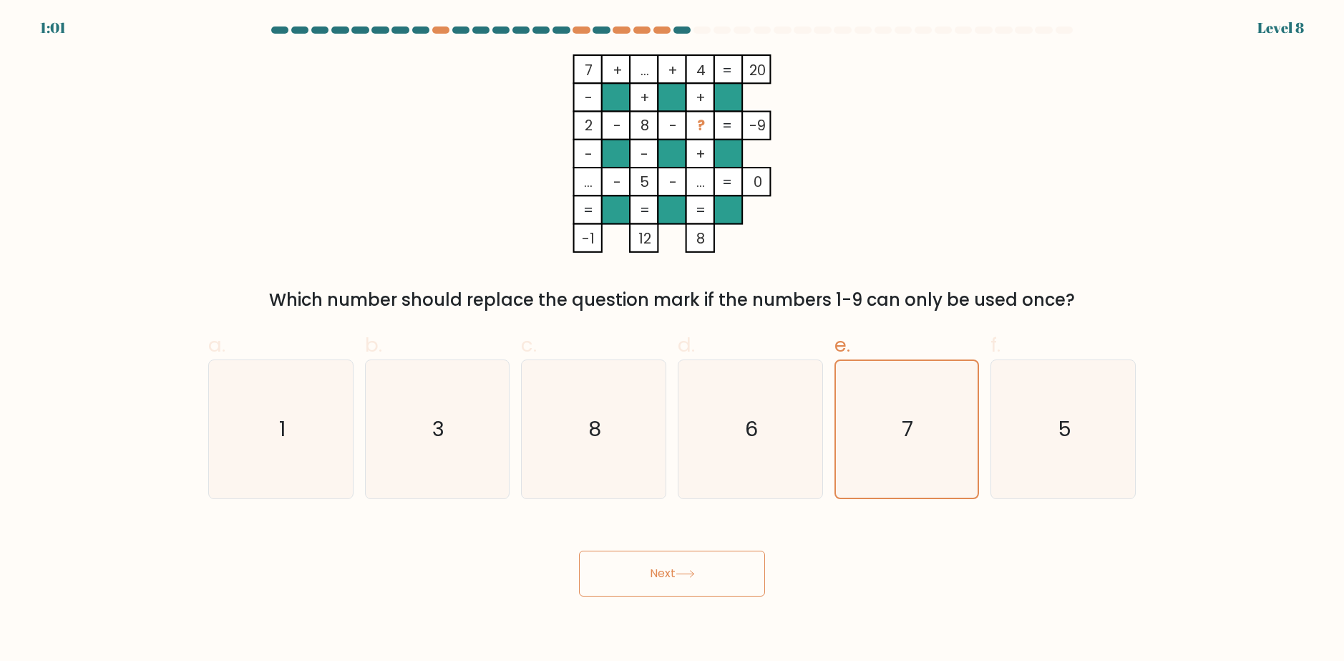
click at [683, 562] on button "Next" at bounding box center [672, 573] width 186 height 46
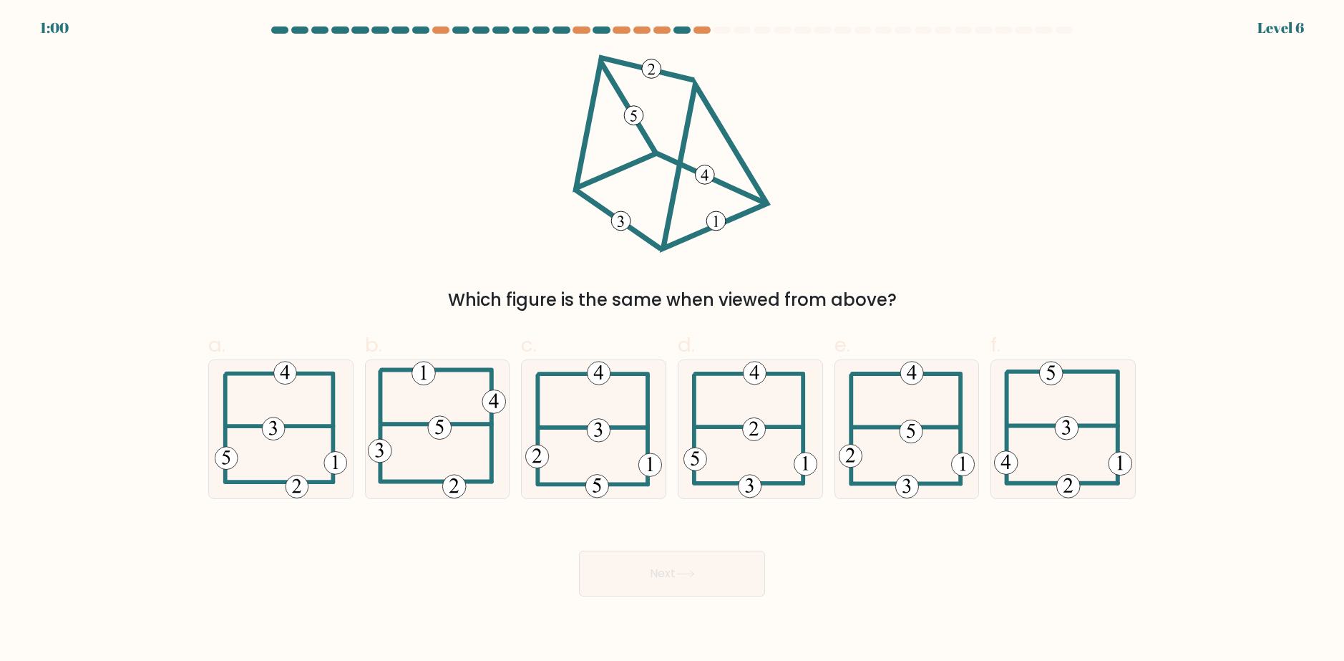
click at [781, 270] on div "Which figure is the same when viewed from above?" at bounding box center [672, 183] width 945 height 258
